Goal: Find contact information: Find contact information

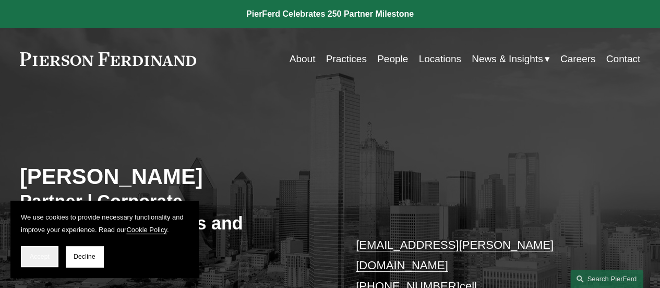
click at [37, 262] on button "Accept" at bounding box center [40, 256] width 38 height 21
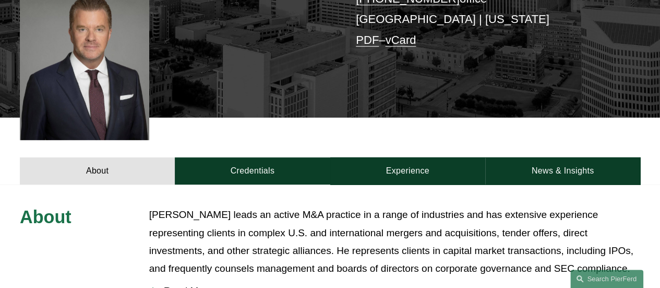
scroll to position [313, 0]
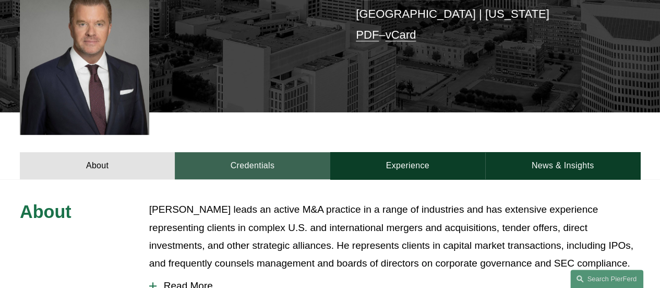
click at [268, 158] on link "Credentials" at bounding box center [252, 165] width 155 height 27
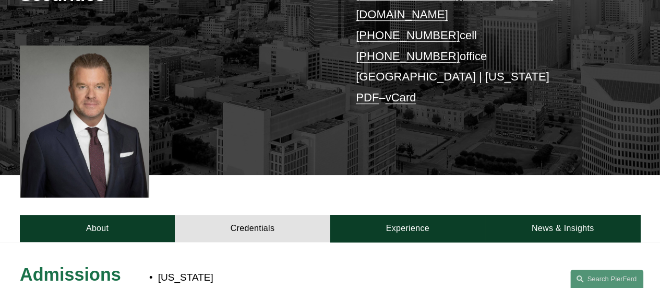
scroll to position [261, 0]
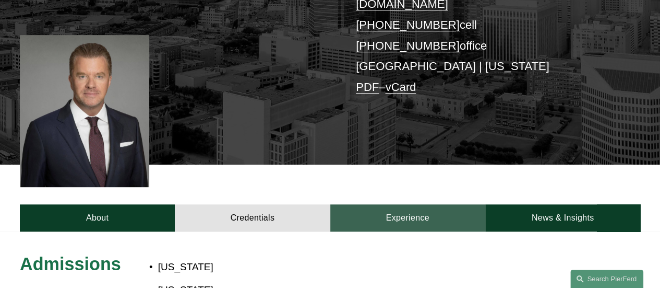
drag, startPoint x: 383, startPoint y: 186, endPoint x: 389, endPoint y: 187, distance: 6.5
click at [384, 186] on div "About Credentials Experience News & Insights" at bounding box center [330, 197] width 660 height 67
click at [428, 204] on link "Experience" at bounding box center [407, 217] width 155 height 27
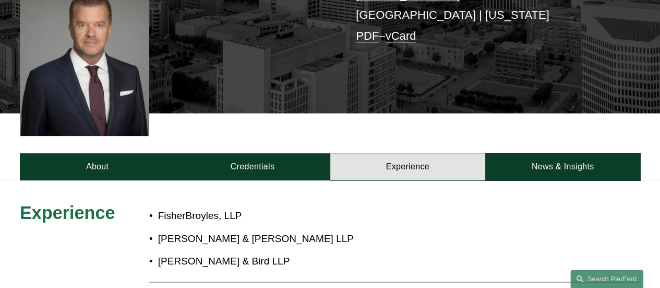
scroll to position [313, 0]
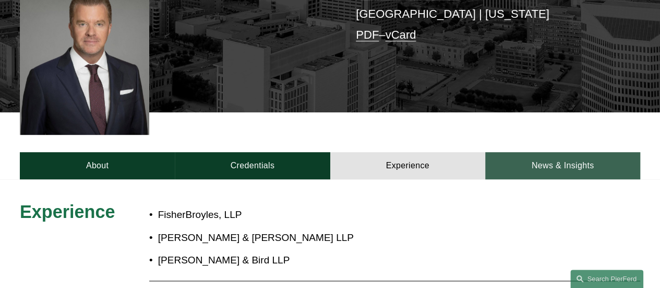
click at [579, 152] on link "News & Insights" at bounding box center [562, 165] width 155 height 27
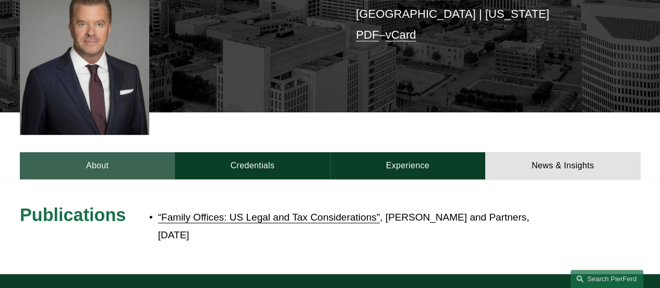
click at [82, 153] on link "About" at bounding box center [97, 165] width 155 height 27
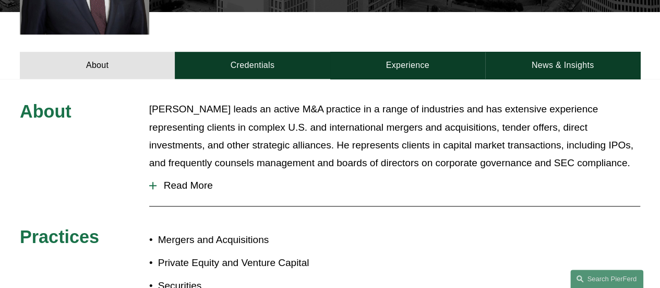
scroll to position [418, 0]
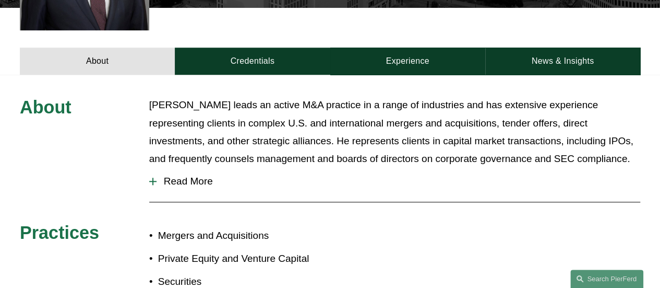
click at [202, 175] on span "Read More" at bounding box center [399, 180] width 484 height 11
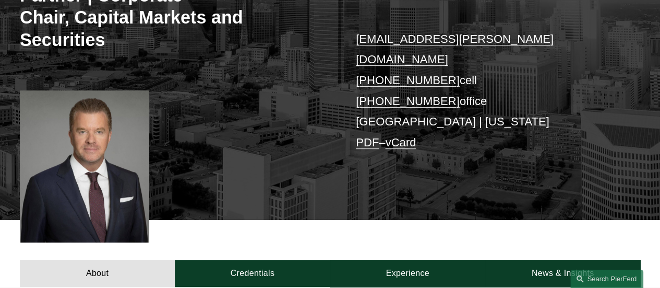
scroll to position [209, 0]
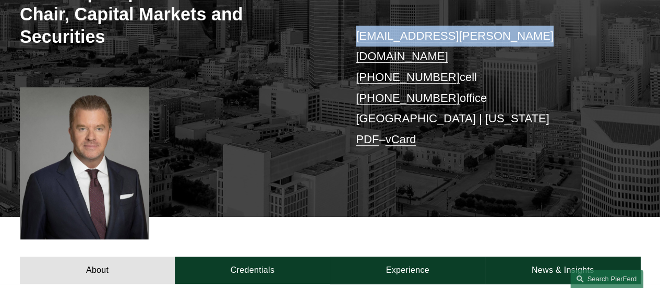
drag, startPoint x: 515, startPoint y: 41, endPoint x: 335, endPoint y: 34, distance: 180.2
click at [335, 34] on div "[PERSON_NAME] Partner | Corporate Chair, Capital Markets and Securities [EMAIL_…" at bounding box center [330, 58] width 660 height 315
copy div "[EMAIL_ADDRESS][PERSON_NAME][DOMAIN_NAME]"
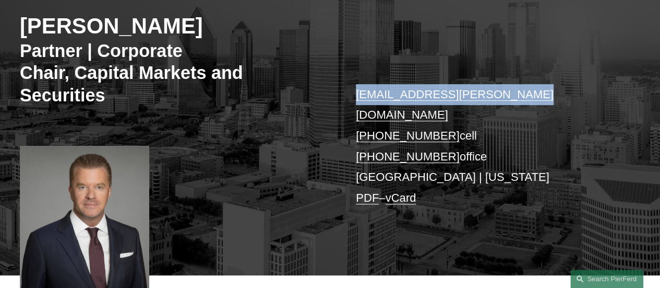
scroll to position [157, 0]
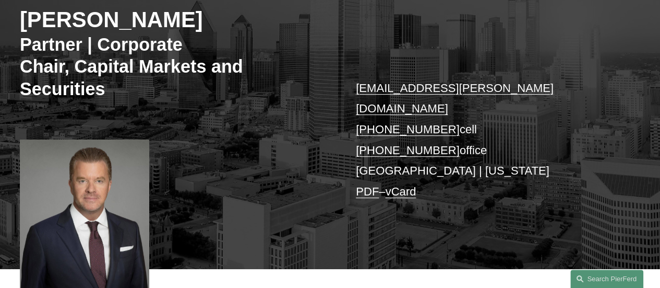
drag, startPoint x: 100, startPoint y: 37, endPoint x: 84, endPoint y: 29, distance: 18.2
click at [100, 37] on h3 "Partner | Corporate Chair, Capital Markets and Securities" at bounding box center [175, 66] width 311 height 66
click at [63, 18] on h2 "[PERSON_NAME]" at bounding box center [175, 20] width 311 height 27
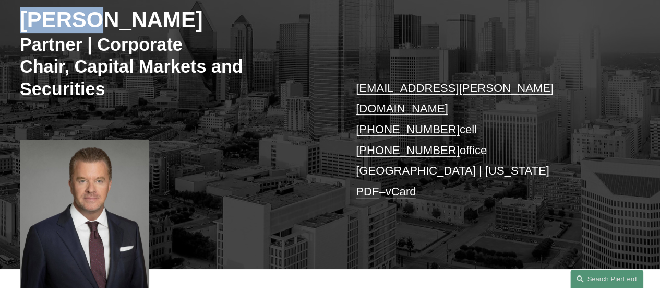
click at [63, 18] on h2 "[PERSON_NAME]" at bounding box center [175, 20] width 311 height 27
copy h2 "Soren"
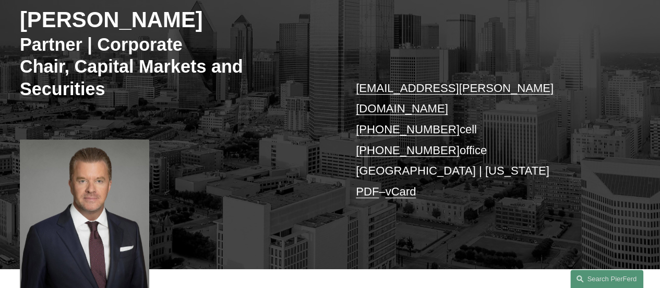
drag, startPoint x: 152, startPoint y: 9, endPoint x: 143, endPoint y: 17, distance: 12.2
click at [152, 9] on h2 "[PERSON_NAME]" at bounding box center [175, 20] width 311 height 27
click at [143, 17] on h2 "[PERSON_NAME]" at bounding box center [175, 20] width 311 height 27
copy h2 "[PERSON_NAME]"
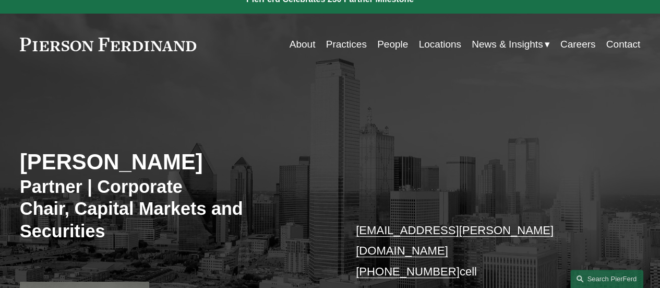
scroll to position [0, 0]
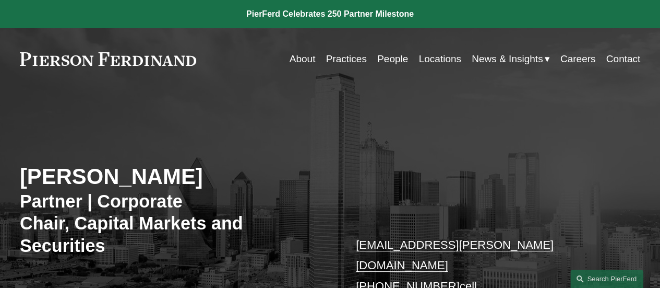
drag, startPoint x: 211, startPoint y: 62, endPoint x: 25, endPoint y: 58, distance: 186.4
click at [29, 58] on div "About Practices People Locations News & Insights News" at bounding box center [330, 59] width 621 height 20
